Goal: Register for event/course

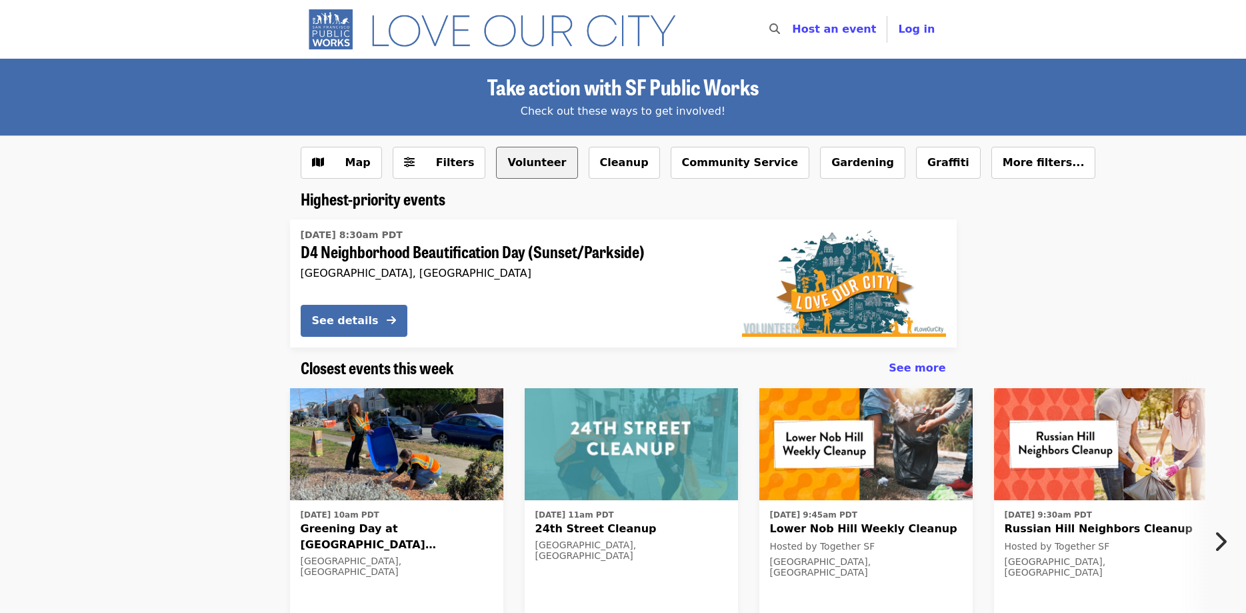
click at [528, 165] on button "Volunteer" at bounding box center [536, 163] width 81 height 32
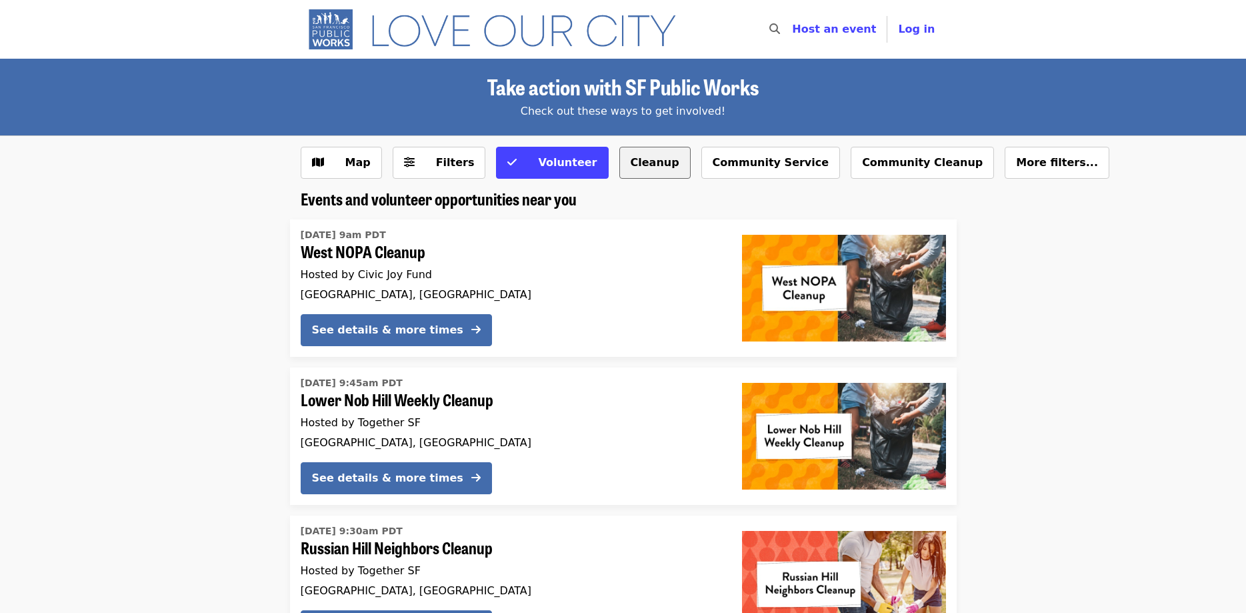
click at [632, 162] on button "Cleanup" at bounding box center [655, 163] width 71 height 32
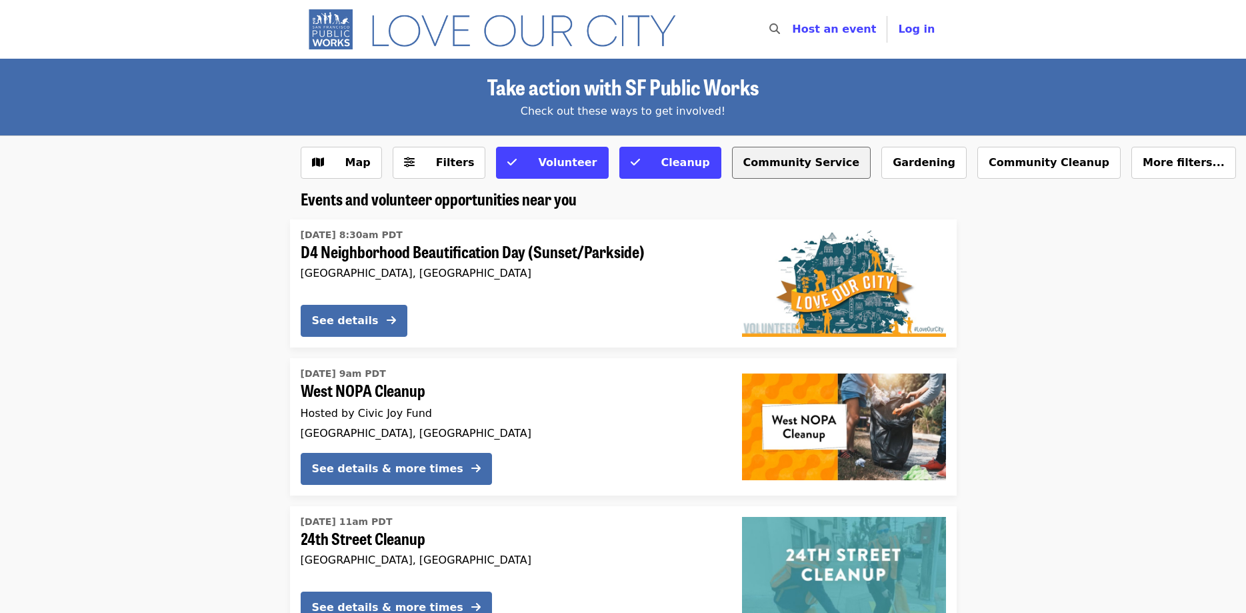
click at [738, 163] on button "Community Service" at bounding box center [801, 163] width 139 height 32
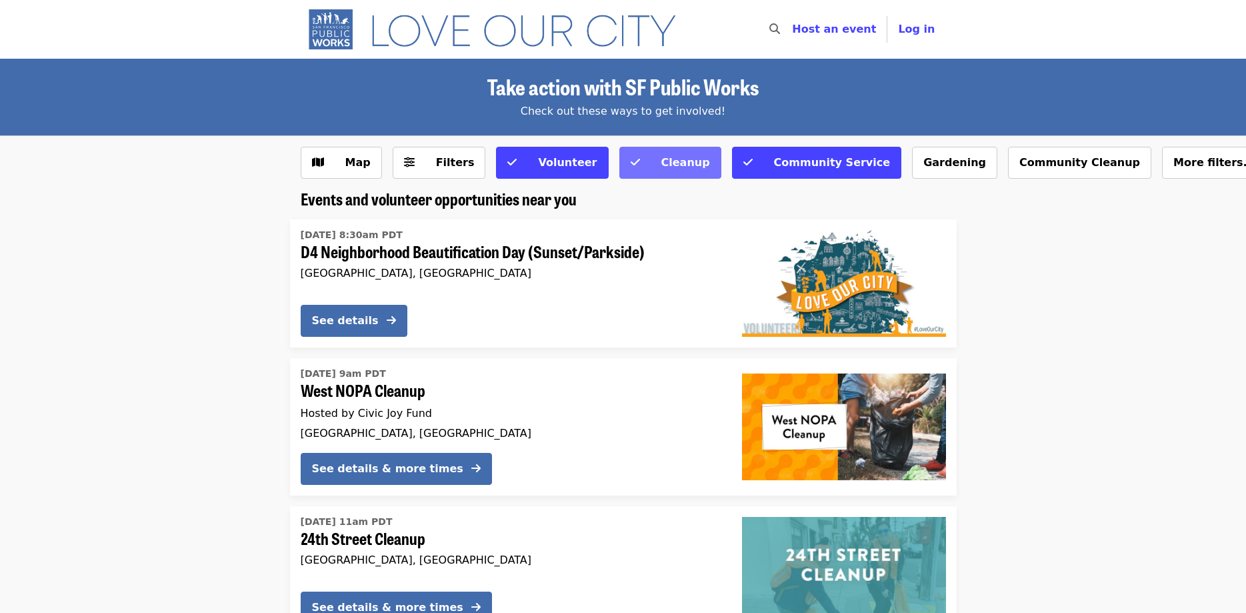
click at [631, 165] on icon "check icon" at bounding box center [635, 162] width 9 height 13
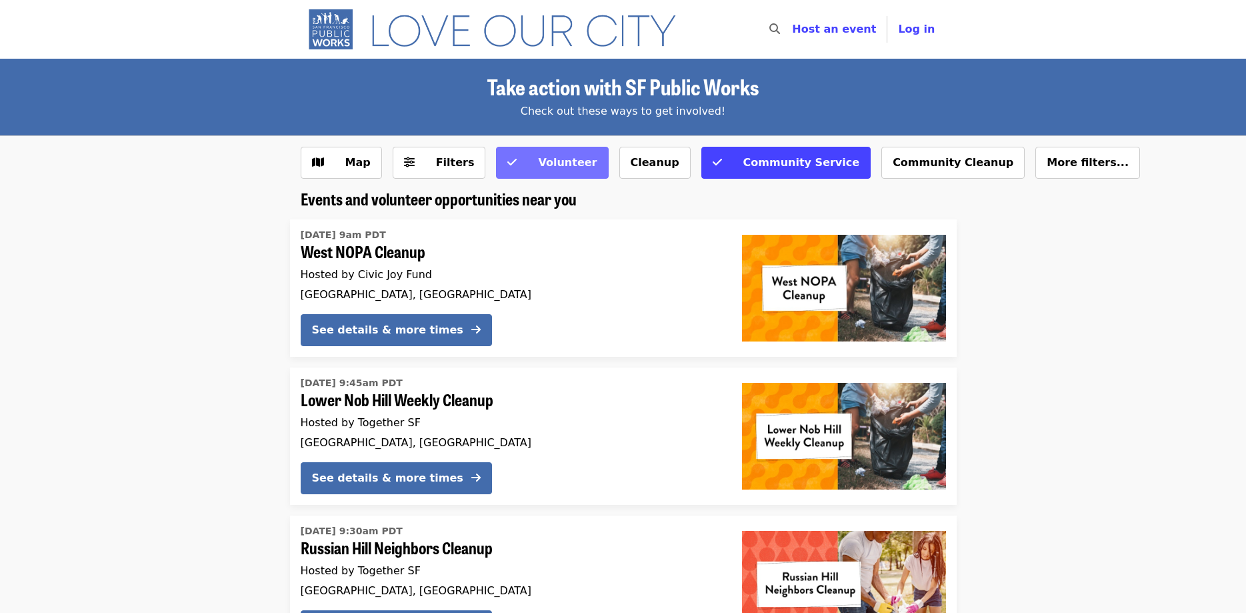
click at [544, 170] on span "Volunteer" at bounding box center [561, 163] width 72 height 16
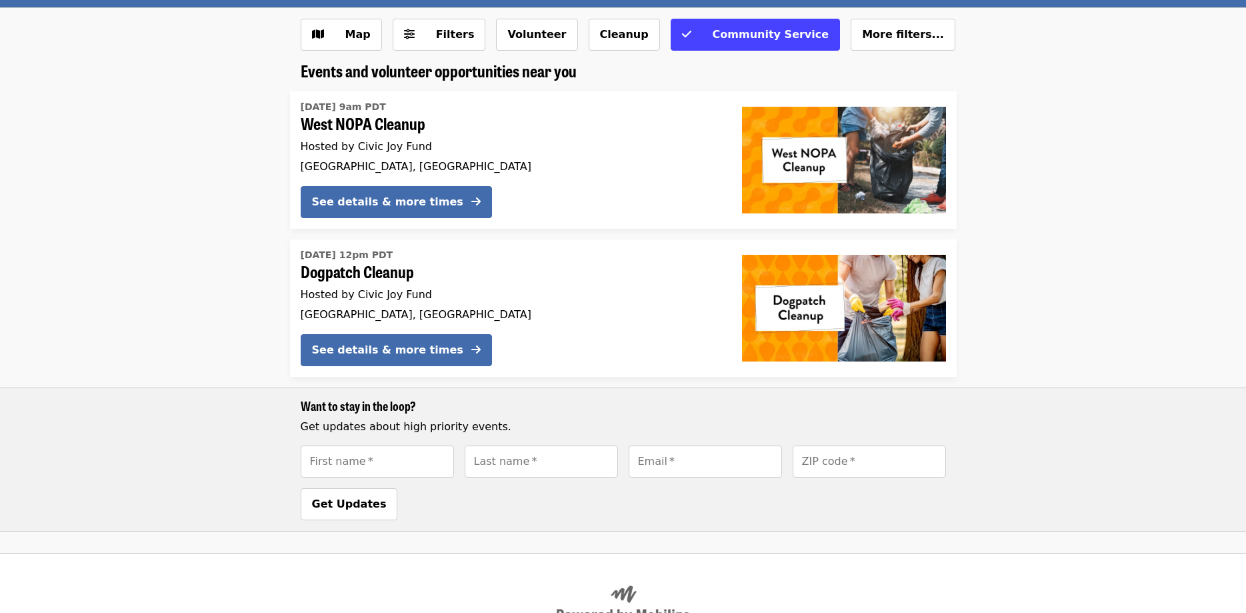
scroll to position [239, 0]
